Goal: Information Seeking & Learning: Check status

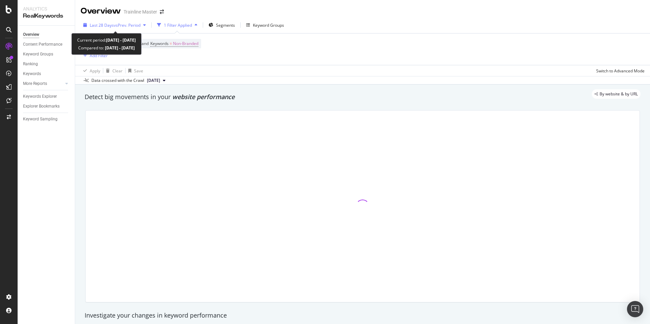
click at [137, 25] on span "vs Prev. Period" at bounding box center [127, 25] width 27 height 6
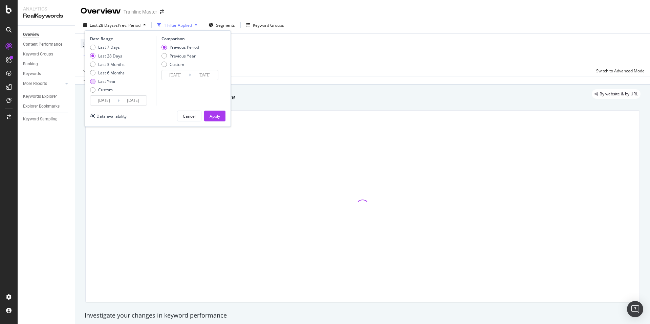
click at [94, 79] on div "Last Year" at bounding box center [92, 81] width 5 height 5
type input "[DATE]"
click at [213, 118] on div "Apply" at bounding box center [215, 116] width 10 height 6
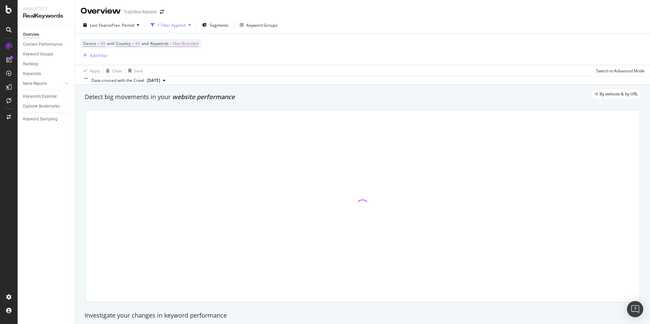
click at [128, 47] on span "Device = All and Country = All and Keywords = Non-Branded" at bounding box center [140, 43] width 115 height 9
click at [128, 44] on span "Country" at bounding box center [123, 44] width 15 height 6
click at [129, 67] on div "All Cancel Add filter Apply" at bounding box center [160, 66] width 85 height 34
click at [132, 60] on icon at bounding box center [130, 60] width 5 height 4
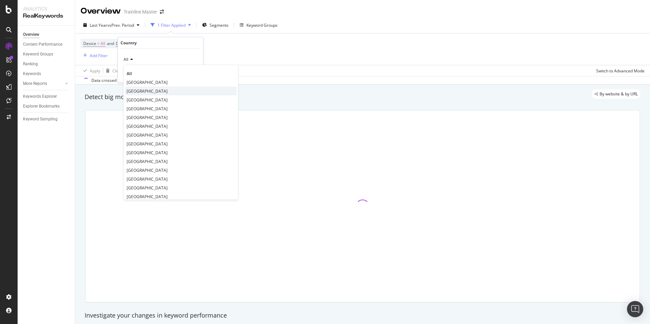
click at [138, 90] on div "[GEOGRAPHIC_DATA]" at bounding box center [181, 91] width 112 height 9
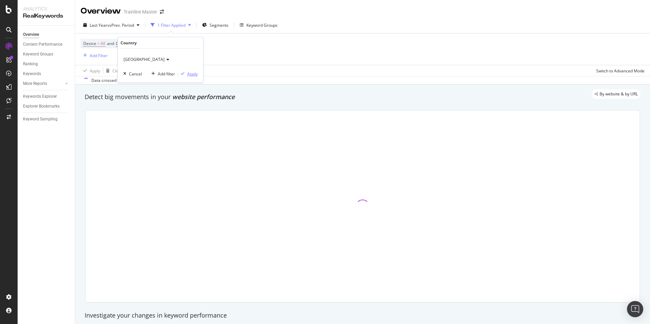
drag, startPoint x: 191, startPoint y: 75, endPoint x: 184, endPoint y: 100, distance: 25.2
click at [191, 75] on div "Apply" at bounding box center [192, 74] width 10 height 6
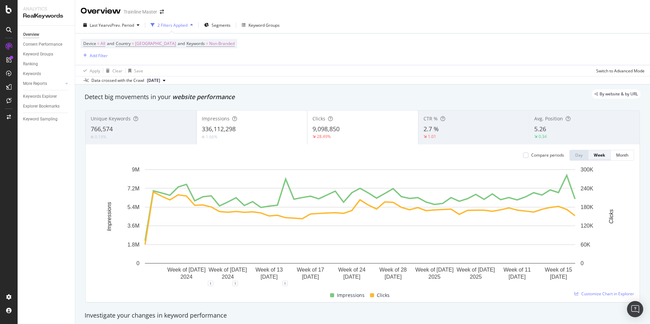
click at [596, 157] on div "Week" at bounding box center [599, 155] width 11 height 6
click at [622, 151] on div "Month" at bounding box center [622, 155] width 12 height 9
